Goal: Go to known website: Go to known website

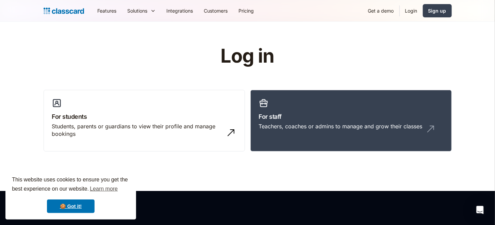
click at [412, 9] on link "Login" at bounding box center [411, 10] width 23 height 15
click at [339, 127] on div "Teachers, coaches or admins to manage and grow their classes" at bounding box center [341, 126] width 164 height 7
